Goal: Task Accomplishment & Management: Complete application form

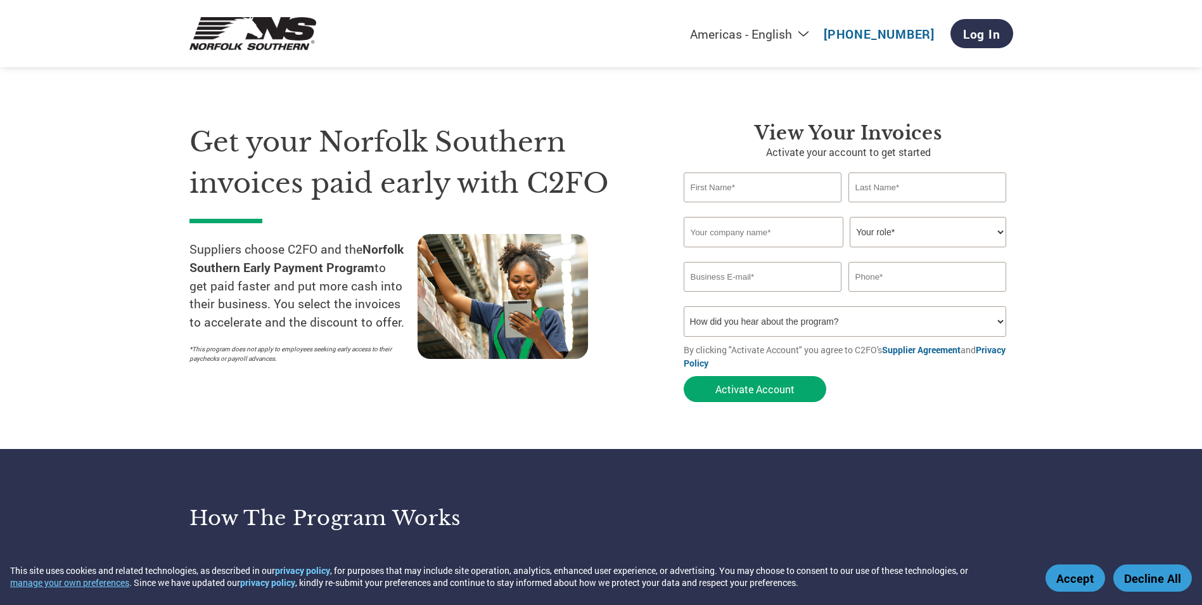
click at [792, 185] on input "text" at bounding box center [763, 187] width 158 height 30
type input "[PERSON_NAME]"
type input "Dauphin County Hazardous Materials Response Team"
type input "[EMAIL_ADDRESS][DOMAIN_NAME]"
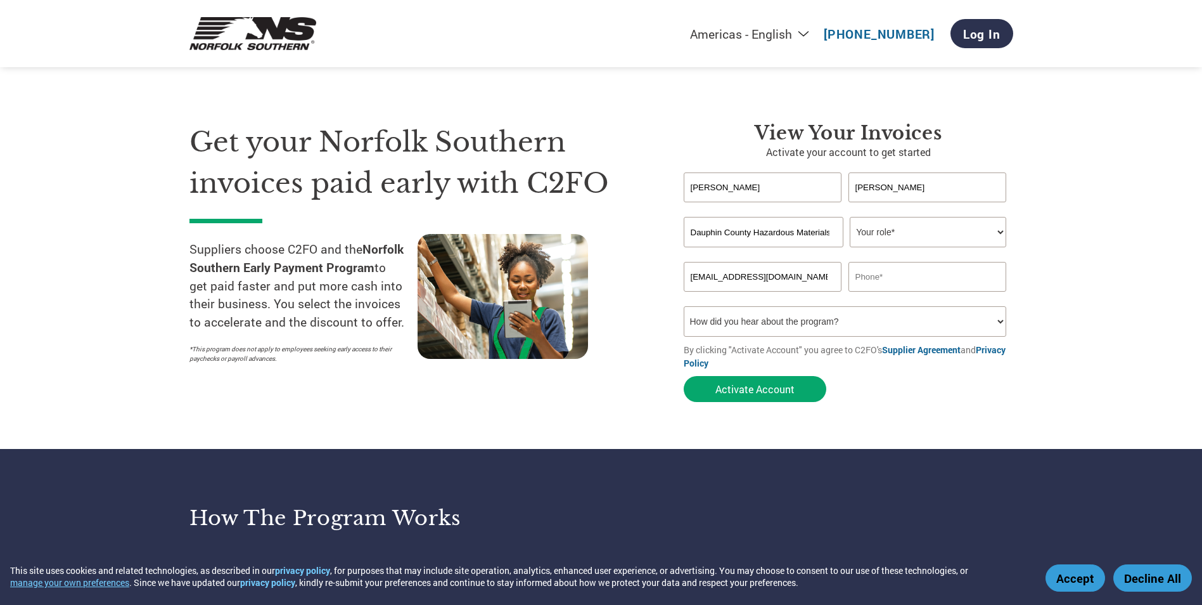
type input "7175743320"
click at [802, 314] on select "How did you hear about the program? Received a letter Email Social Media Online…" at bounding box center [845, 321] width 323 height 30
click at [795, 217] on input "Dauphin County Hazardous Materials Response Team" at bounding box center [764, 232] width 160 height 30
click at [991, 235] on select "Your role* CFO Controller Credit Manager Finance Director Treasurer CEO Preside…" at bounding box center [928, 232] width 157 height 30
click at [795, 235] on input "Dauphin County Hazardous Materials Response Team" at bounding box center [764, 232] width 160 height 30
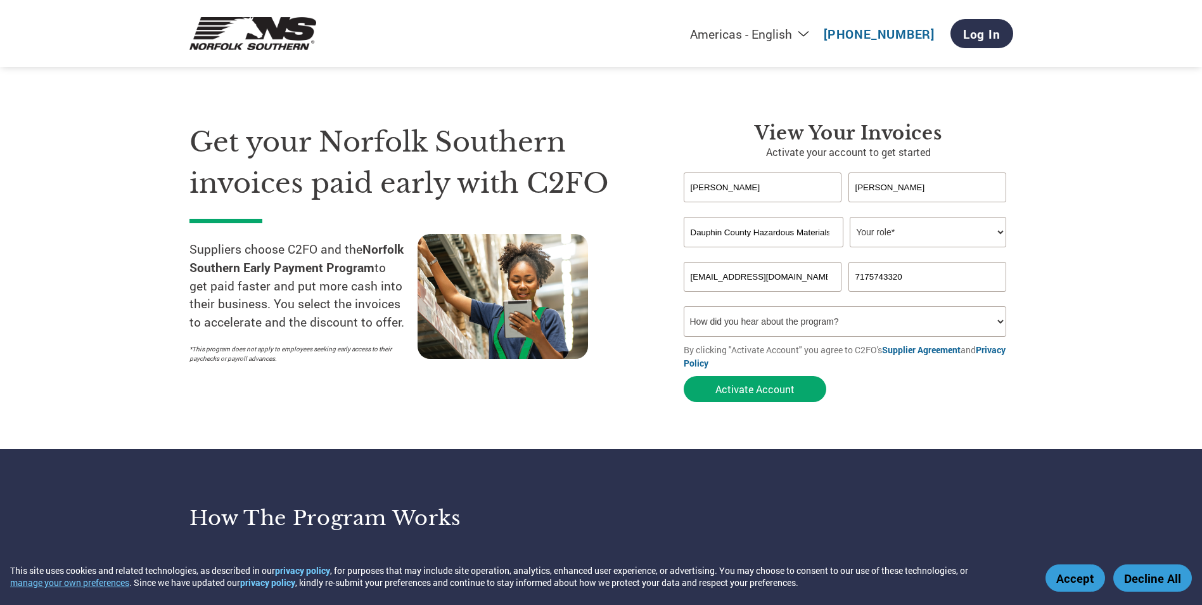
scroll to position [0, 64]
drag, startPoint x: 754, startPoint y: 235, endPoint x: 849, endPoint y: 236, distance: 94.4
click at [849, 236] on div "Dauphin County Hazardous Materials Response Team Your role* CFO Controller Cred…" at bounding box center [849, 232] width 330 height 30
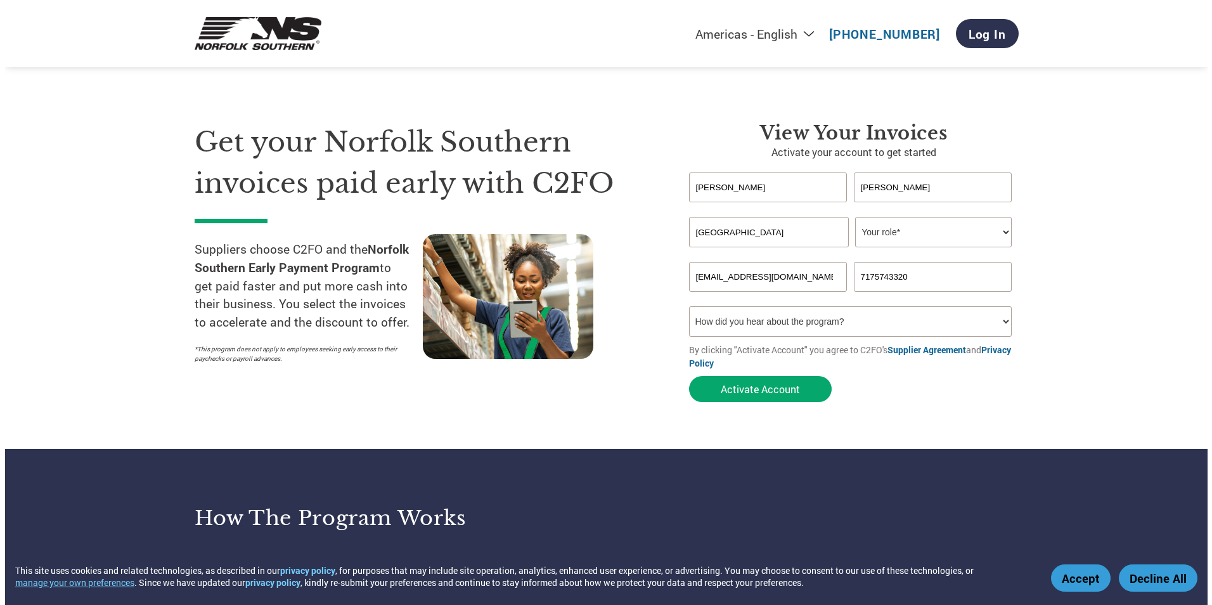
scroll to position [0, 0]
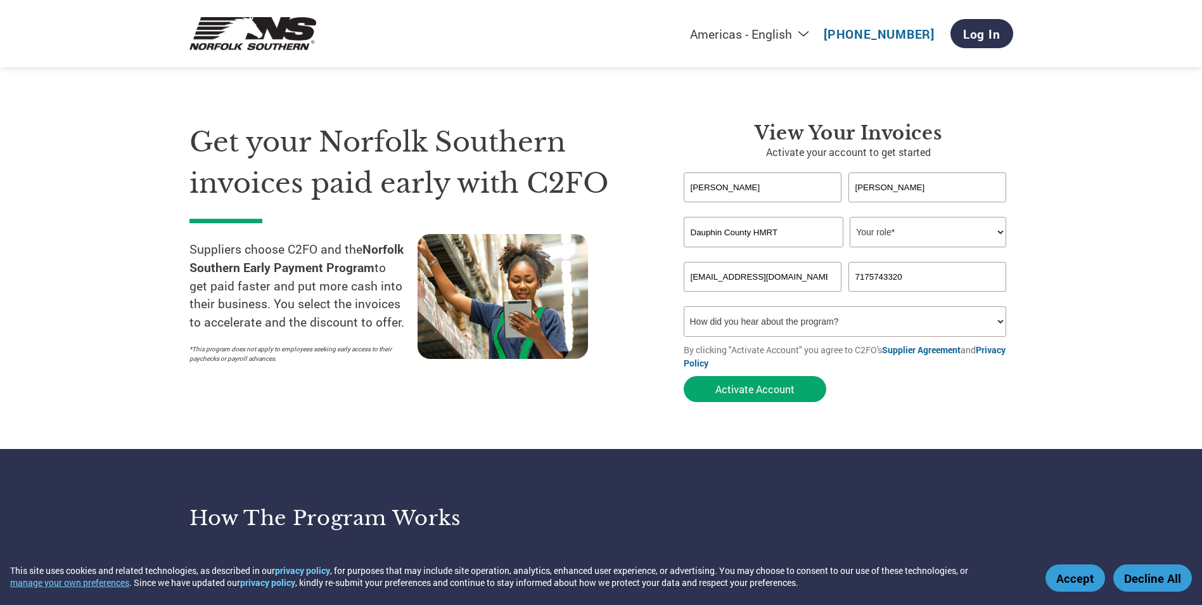
type input "Dauphin County HMRT"
click at [878, 224] on select "Your role* CFO Controller Credit Manager Finance Director Treasurer CEO Preside…" at bounding box center [928, 232] width 157 height 30
select select "OTHER"
click at [850, 217] on select "Your role* CFO Controller Credit Manager Finance Director Treasurer CEO Preside…" at bounding box center [928, 232] width 157 height 30
click at [811, 330] on select "How did you hear about the program? Received a letter Email Social Media Online…" at bounding box center [845, 321] width 323 height 30
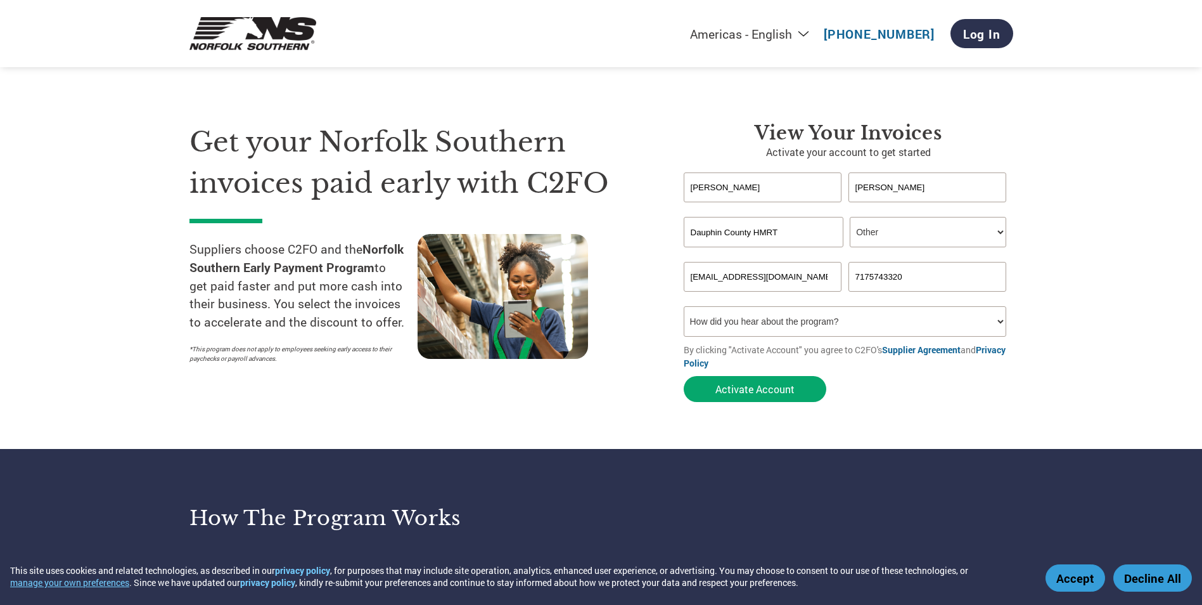
select select "Email"
click at [684, 306] on select "How did you hear about the program? Received a letter Email Social Media Online…" at bounding box center [845, 321] width 323 height 30
click at [792, 388] on button "Activate Account" at bounding box center [755, 389] width 143 height 26
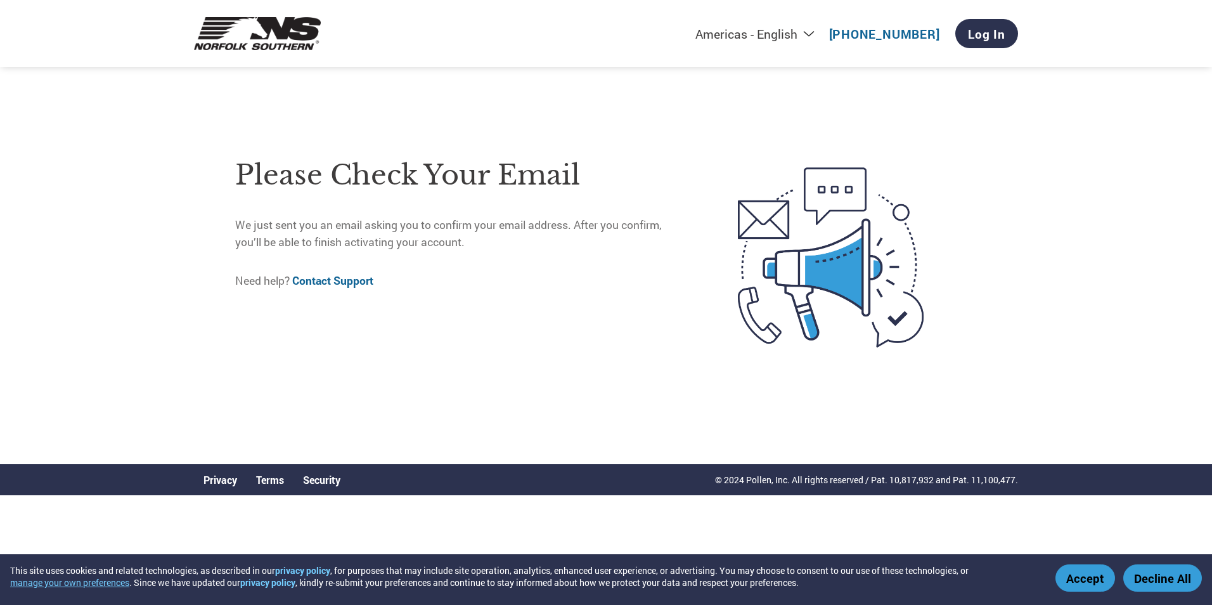
click at [1092, 574] on button "Accept" at bounding box center [1085, 577] width 60 height 27
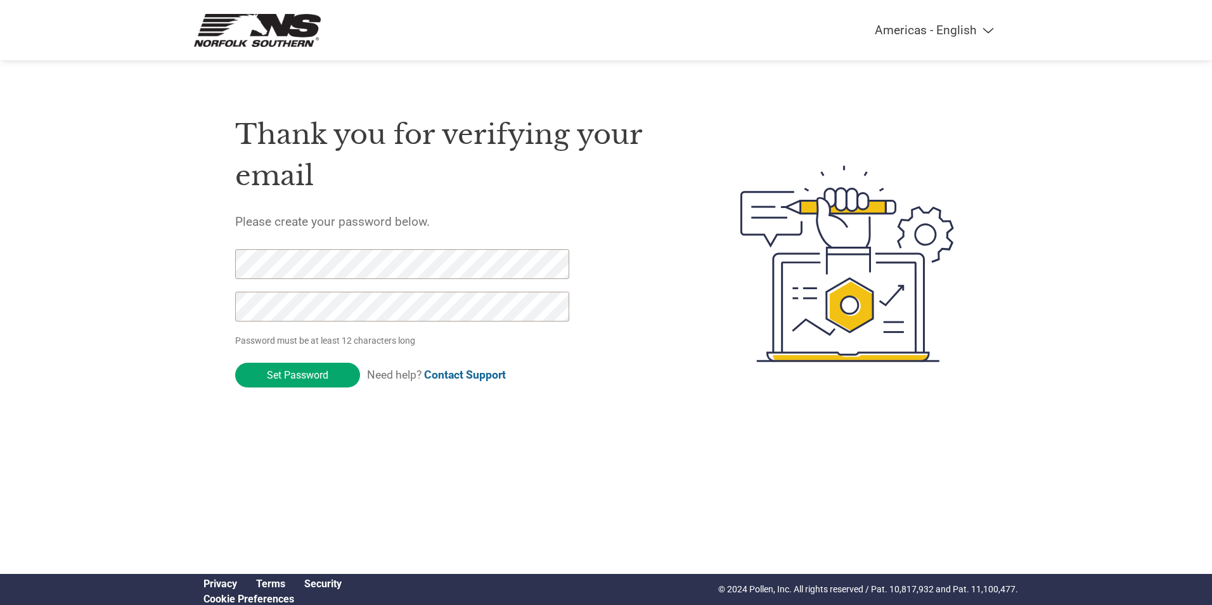
click input "Set Password" at bounding box center [297, 375] width 125 height 25
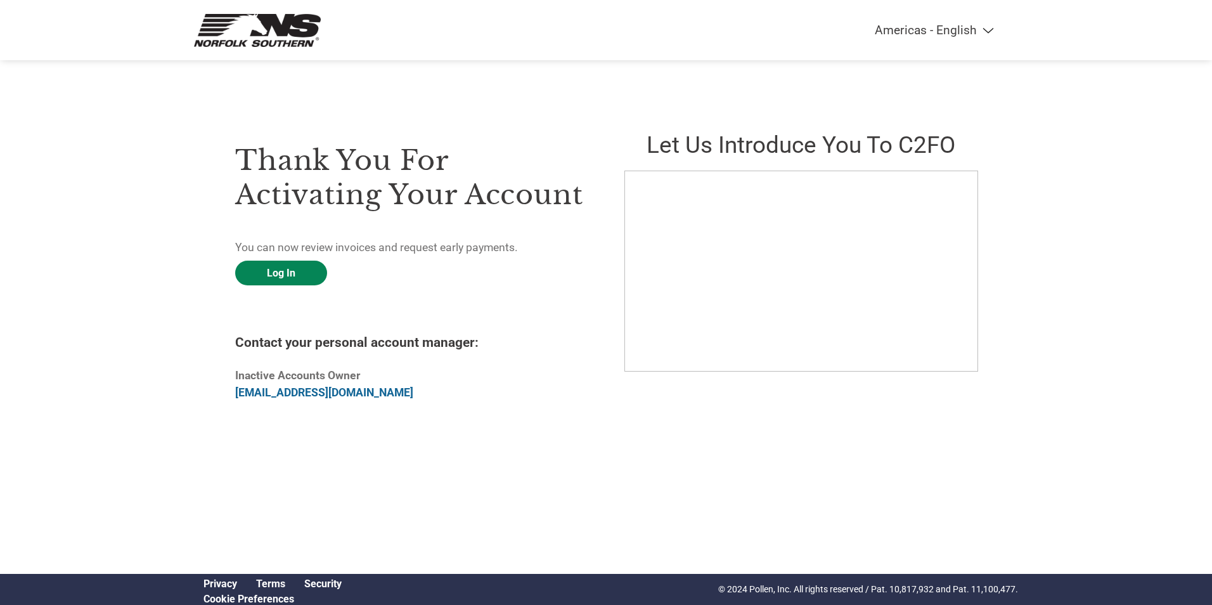
click at [281, 273] on link "Log In" at bounding box center [281, 272] width 92 height 25
